Goal: Transaction & Acquisition: Purchase product/service

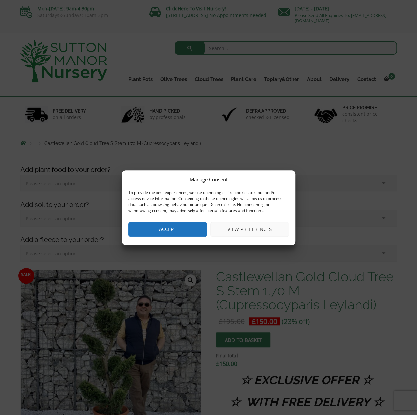
click at [234, 230] on button "View preferences" at bounding box center [250, 229] width 79 height 15
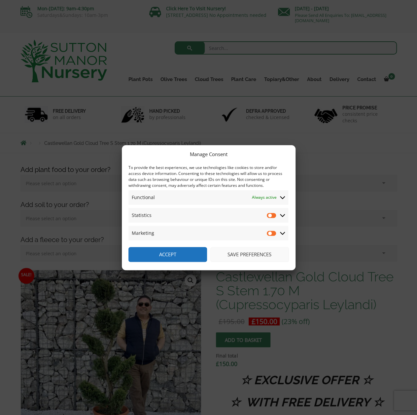
scroll to position [66, 0]
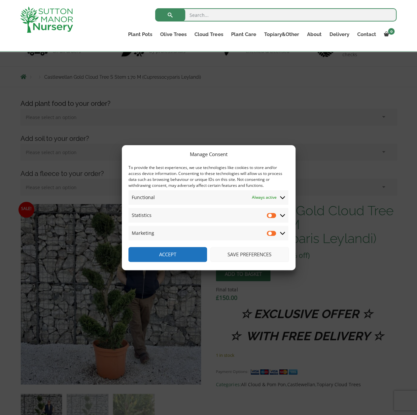
click at [242, 252] on button "Save preferences" at bounding box center [250, 254] width 79 height 15
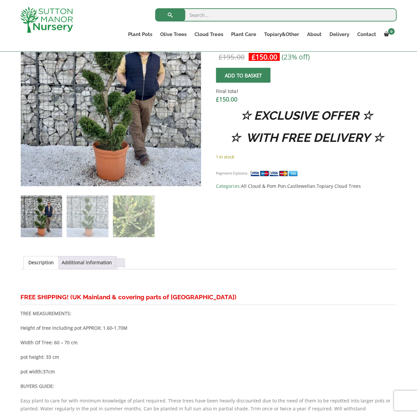
scroll to position [219, 0]
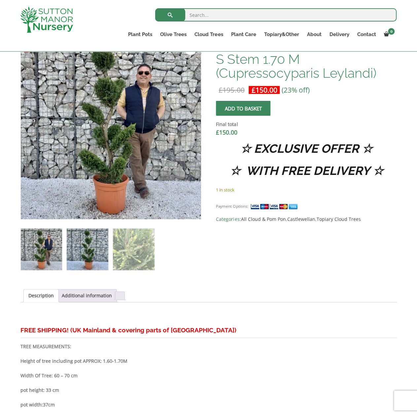
click at [98, 259] on img at bounding box center [87, 248] width 41 height 41
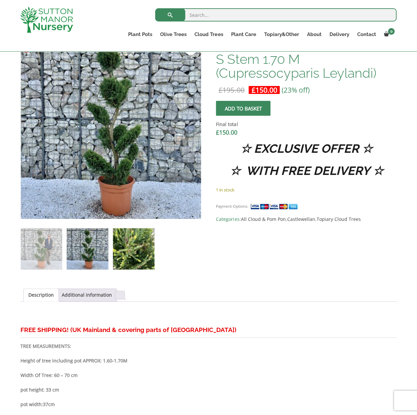
click at [141, 252] on img at bounding box center [133, 248] width 41 height 41
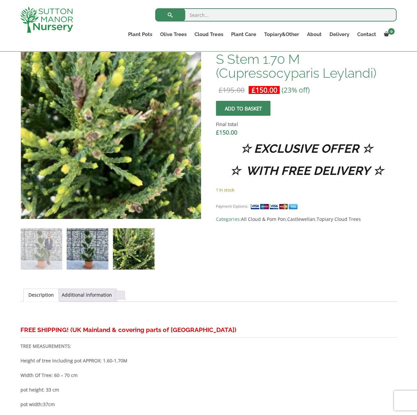
click at [96, 245] on img at bounding box center [87, 248] width 41 height 41
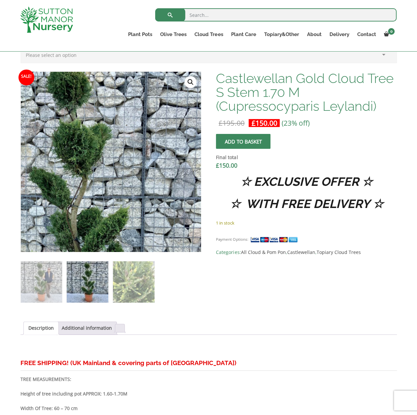
scroll to position [153, 0]
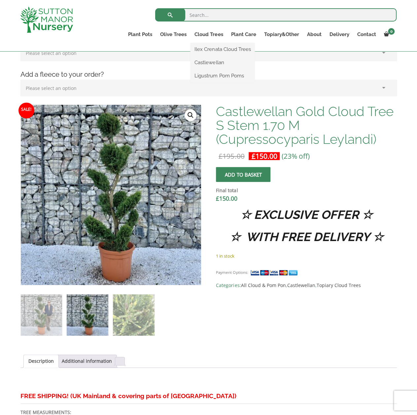
click at [215, 43] on ul "Ilex Crenata Cloud Trees Castlewellan Ligustrum Pom Poms" at bounding box center [223, 63] width 64 height 40
click at [209, 49] on link "Ilex Crenata Cloud Trees" at bounding box center [223, 49] width 64 height 10
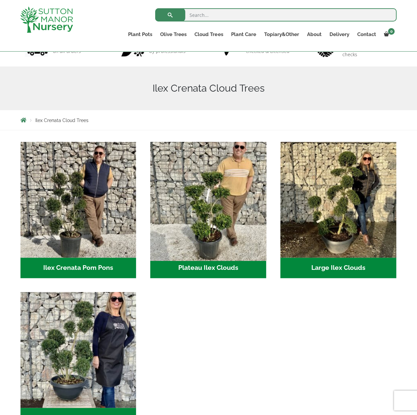
scroll to position [120, 0]
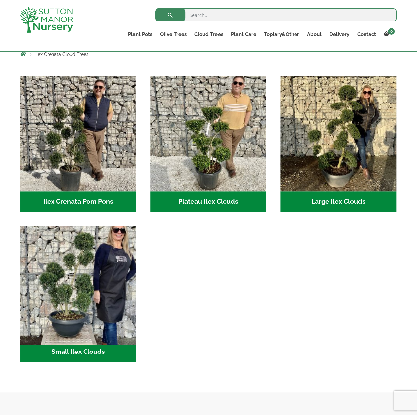
click at [55, 296] on img "Visit product category Small Ilex Clouds" at bounding box center [79, 284] width 122 height 122
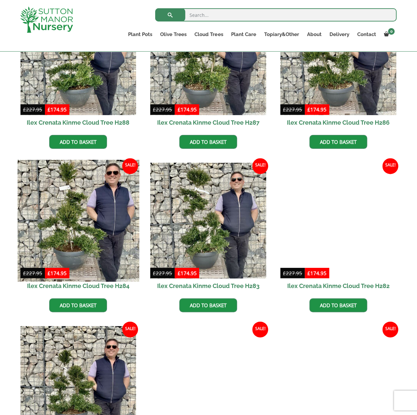
scroll to position [319, 0]
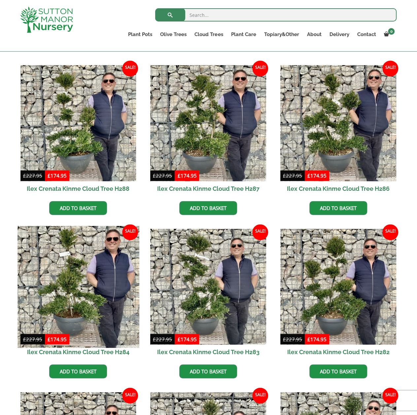
click at [77, 300] on img at bounding box center [79, 287] width 122 height 122
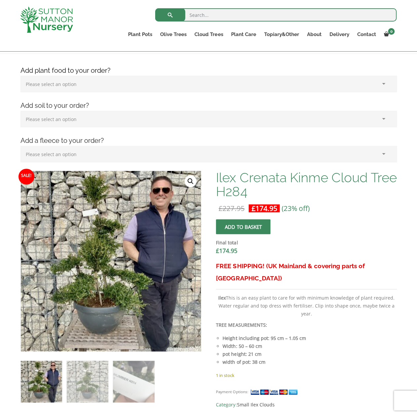
scroll to position [120, 0]
